Goal: Task Accomplishment & Management: Manage account settings

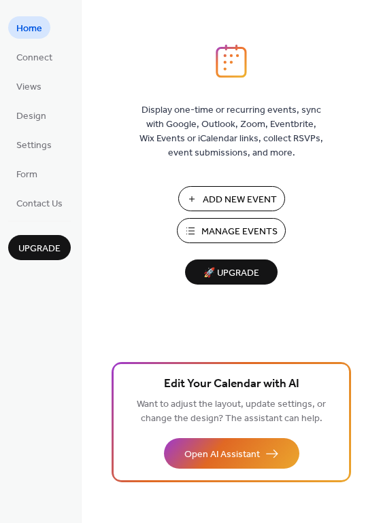
click at [228, 197] on span "Add New Event" at bounding box center [240, 200] width 74 height 14
click at [49, 141] on span "Settings" at bounding box center [33, 146] width 35 height 14
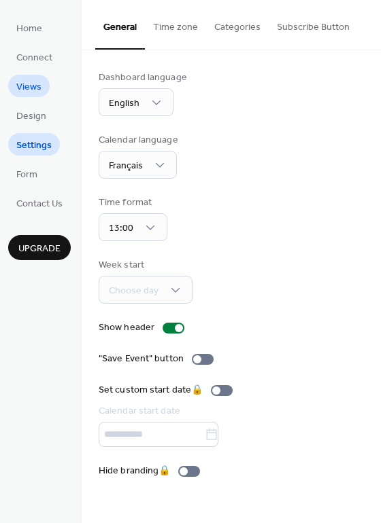
click at [47, 82] on link "Views" at bounding box center [28, 86] width 41 height 22
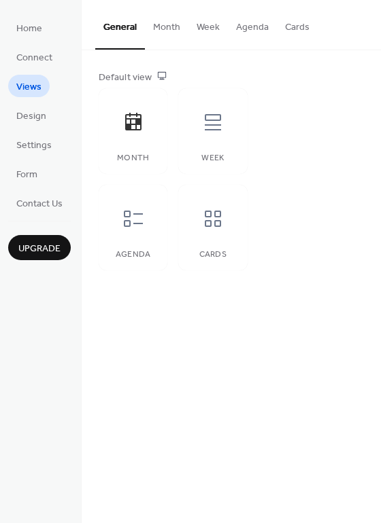
click at [47, 82] on link "Views" at bounding box center [28, 86] width 41 height 22
click at [43, 51] on span "Connect" at bounding box center [34, 58] width 36 height 14
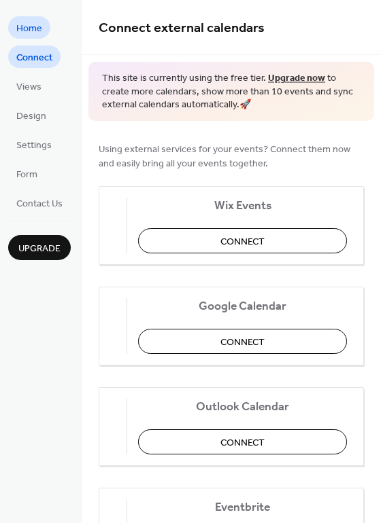
click at [32, 32] on span "Home" at bounding box center [29, 29] width 26 height 14
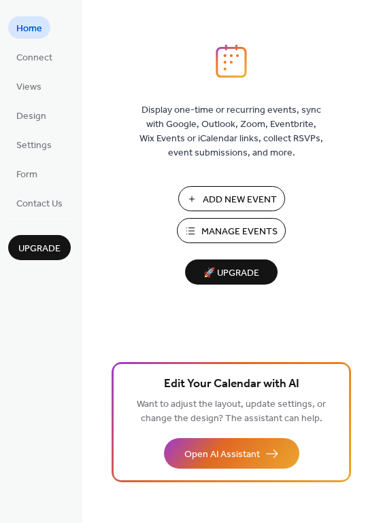
click at [235, 237] on span "Manage Events" at bounding box center [239, 232] width 76 height 14
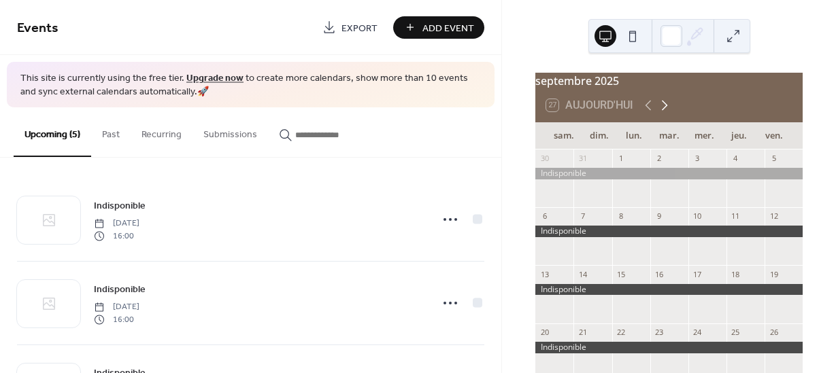
click at [666, 109] on icon at bounding box center [664, 105] width 16 height 16
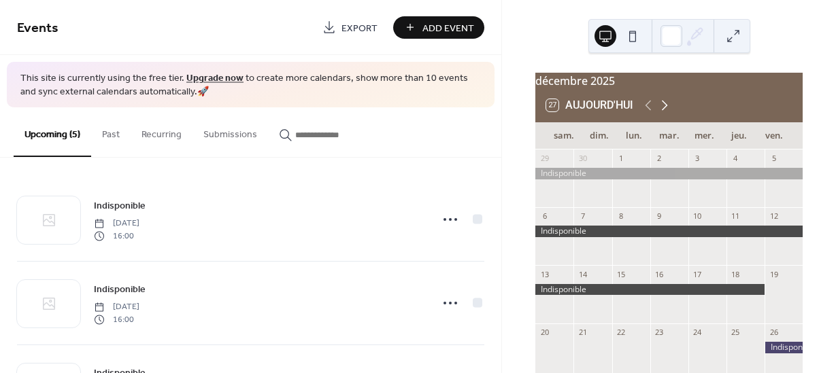
click at [668, 109] on icon at bounding box center [664, 105] width 16 height 16
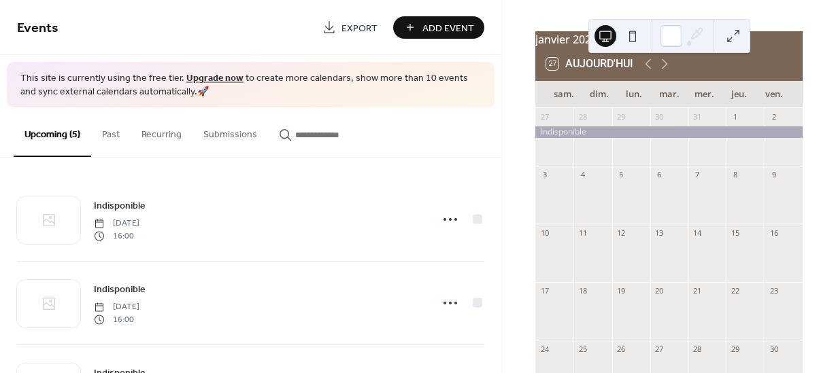
scroll to position [37, 0]
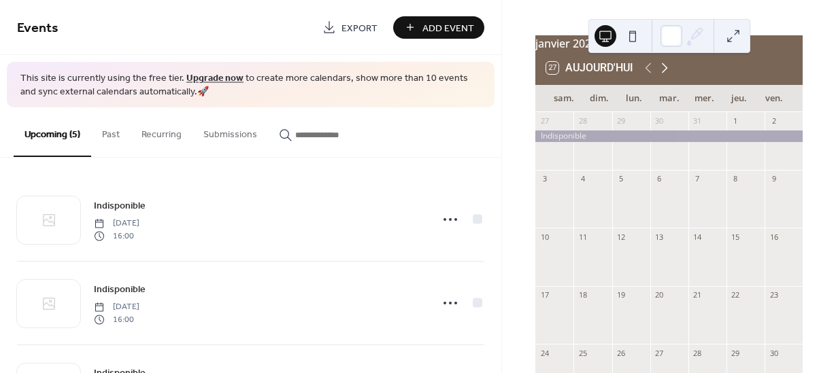
click at [663, 75] on icon at bounding box center [664, 68] width 16 height 16
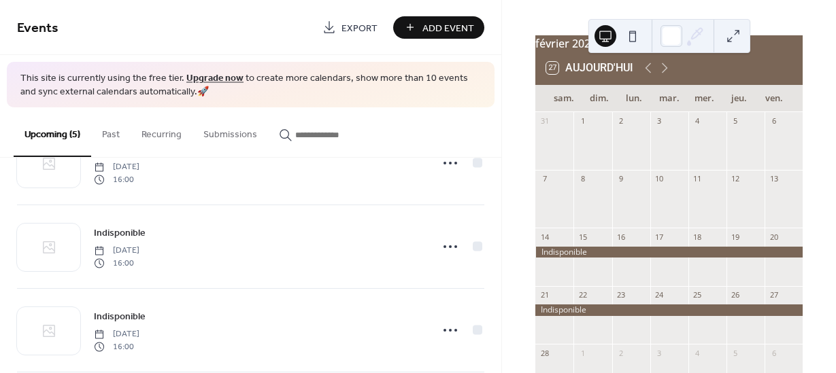
scroll to position [150, 0]
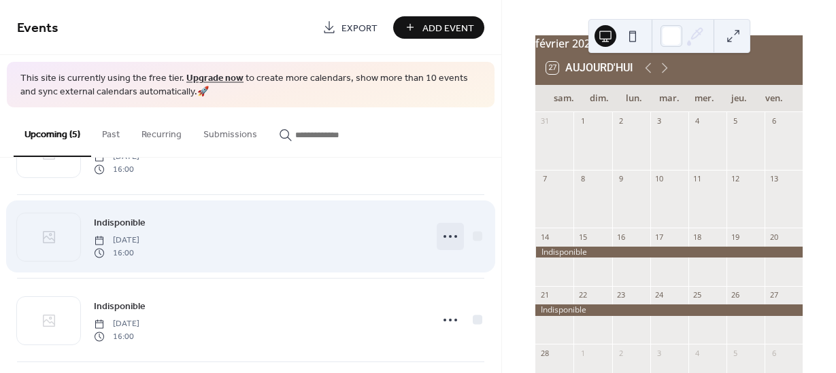
click at [447, 237] on icon at bounding box center [450, 237] width 22 height 22
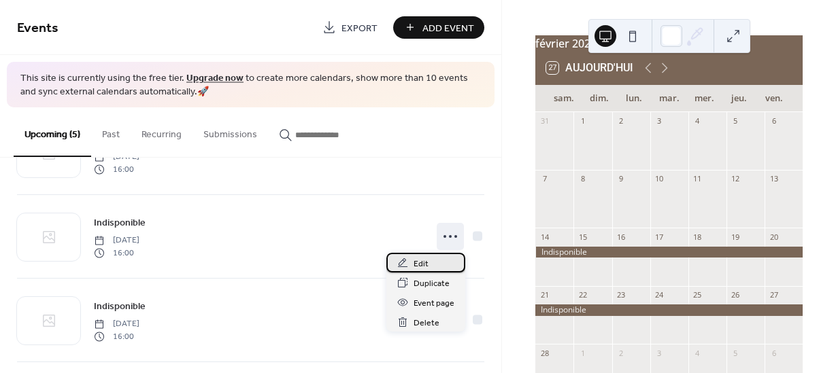
click at [422, 262] on span "Edit" at bounding box center [420, 264] width 15 height 14
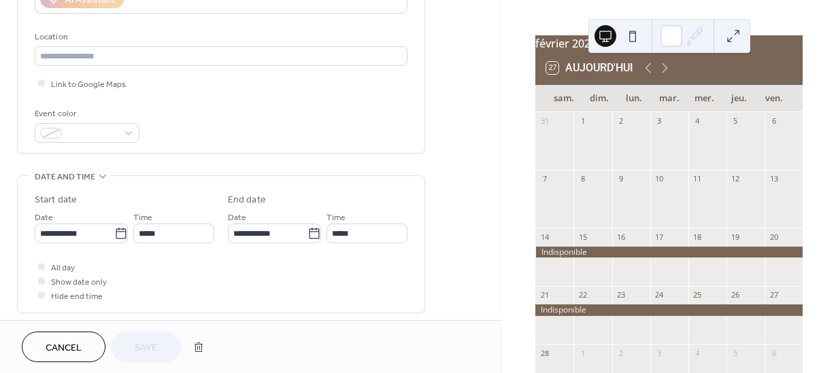
scroll to position [271, 0]
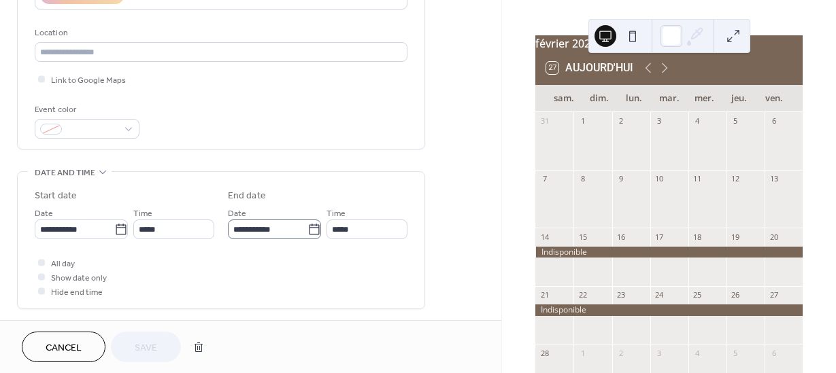
click at [315, 234] on icon at bounding box center [314, 230] width 14 height 14
click at [307, 234] on input "**********" at bounding box center [268, 230] width 80 height 20
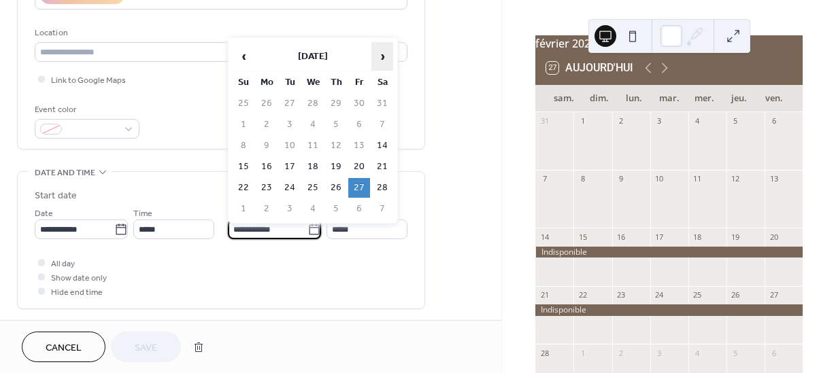
click at [383, 57] on span "›" at bounding box center [382, 56] width 20 height 27
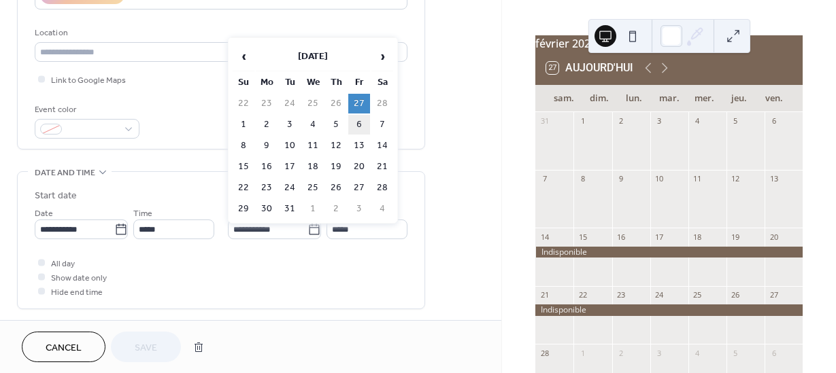
click at [363, 124] on td "6" at bounding box center [359, 125] width 22 height 20
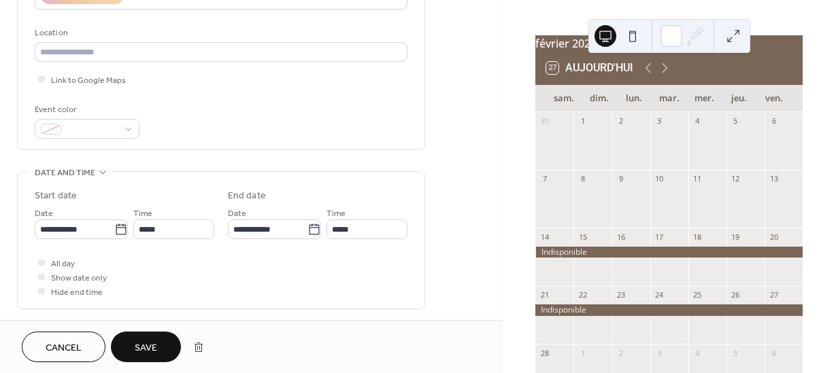
type input "**********"
click at [158, 341] on button "Save" at bounding box center [146, 347] width 70 height 31
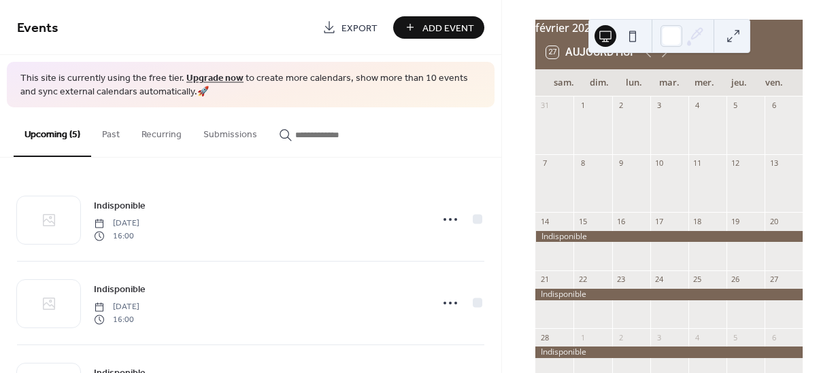
scroll to position [56, 0]
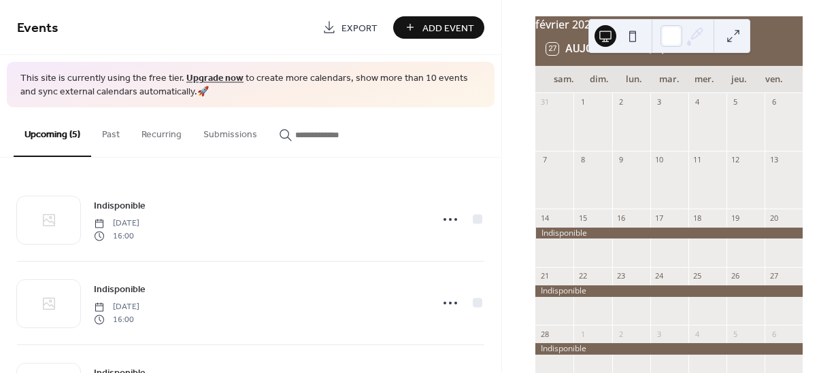
click at [666, 53] on icon at bounding box center [664, 49] width 16 height 16
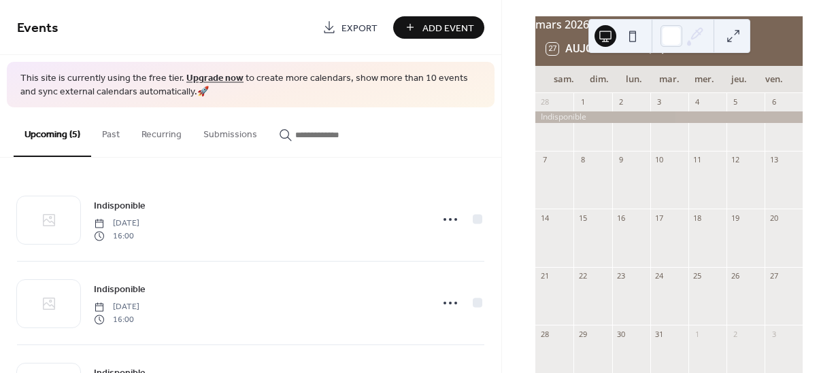
click at [666, 53] on icon at bounding box center [664, 49] width 16 height 16
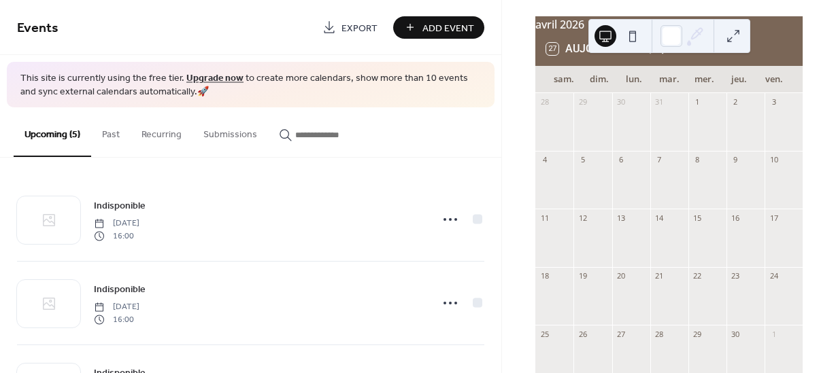
click at [666, 53] on icon at bounding box center [664, 49] width 16 height 16
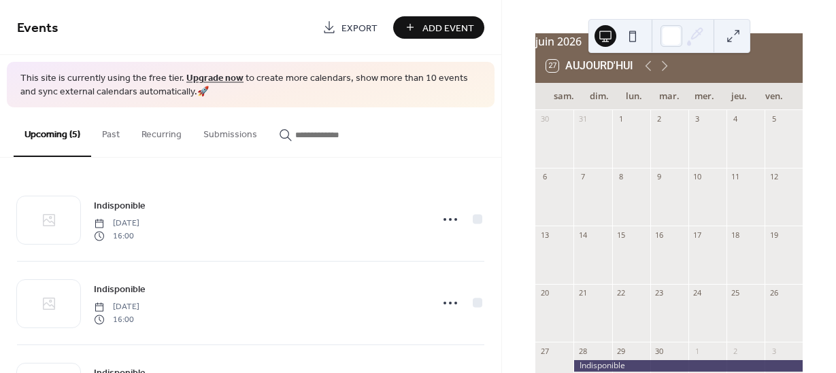
scroll to position [38, 0]
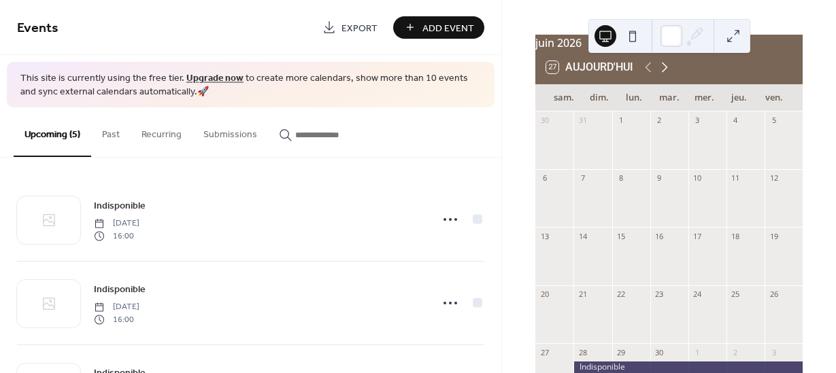
click at [664, 75] on icon at bounding box center [664, 67] width 16 height 16
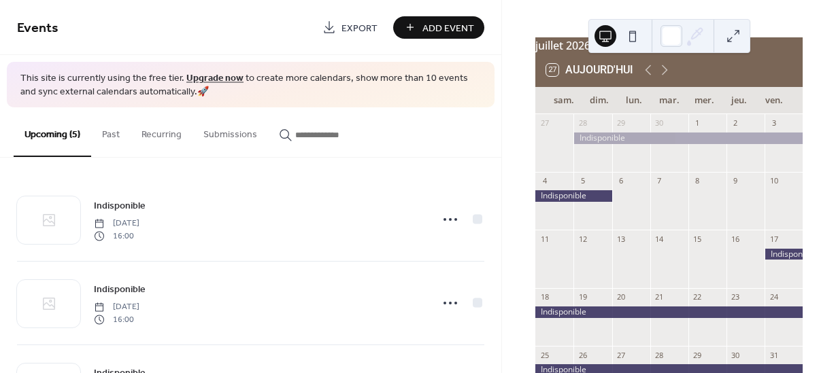
scroll to position [31, 0]
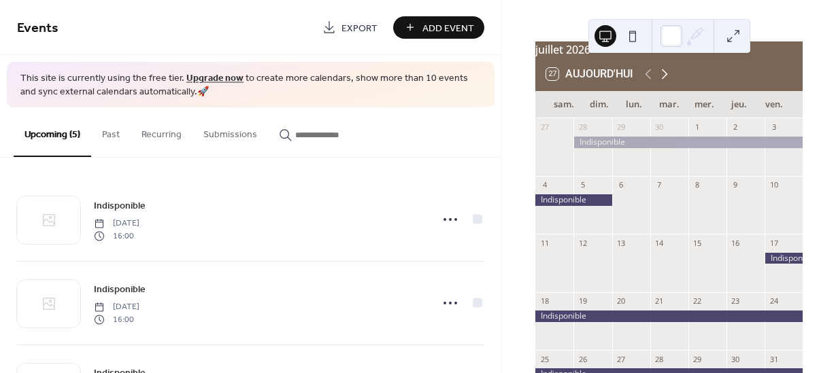
click at [664, 82] on icon at bounding box center [664, 74] width 16 height 16
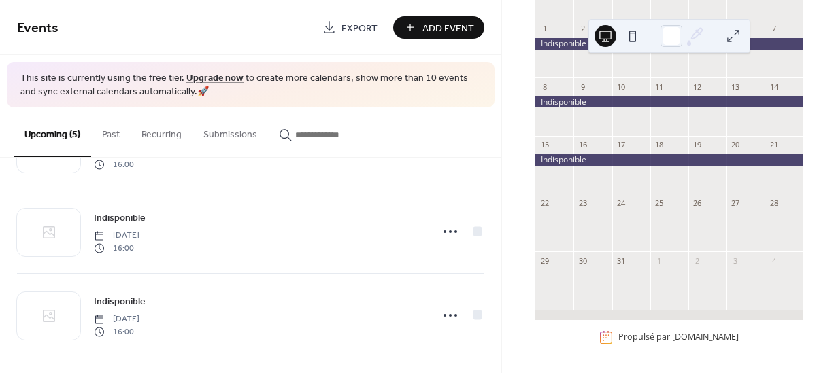
scroll to position [243, 0]
